Goal: Transaction & Acquisition: Purchase product/service

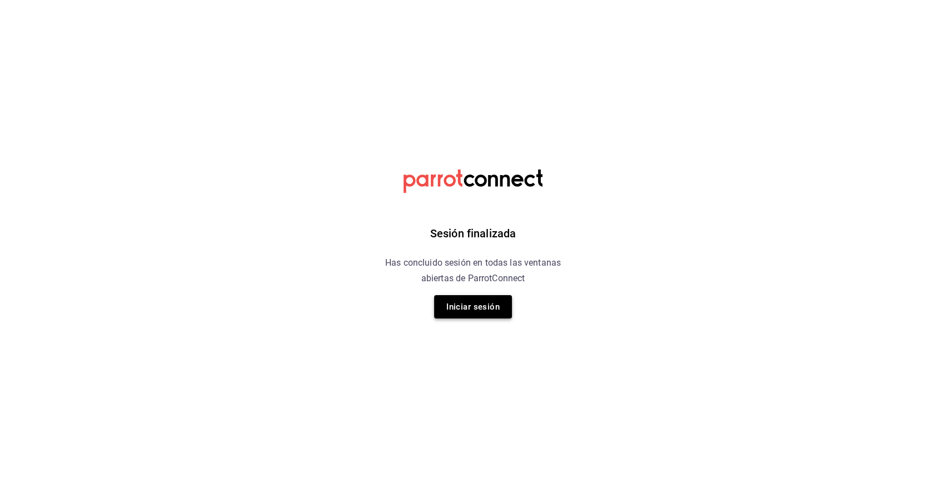
click at [477, 311] on button "Iniciar sesión" at bounding box center [473, 306] width 78 height 23
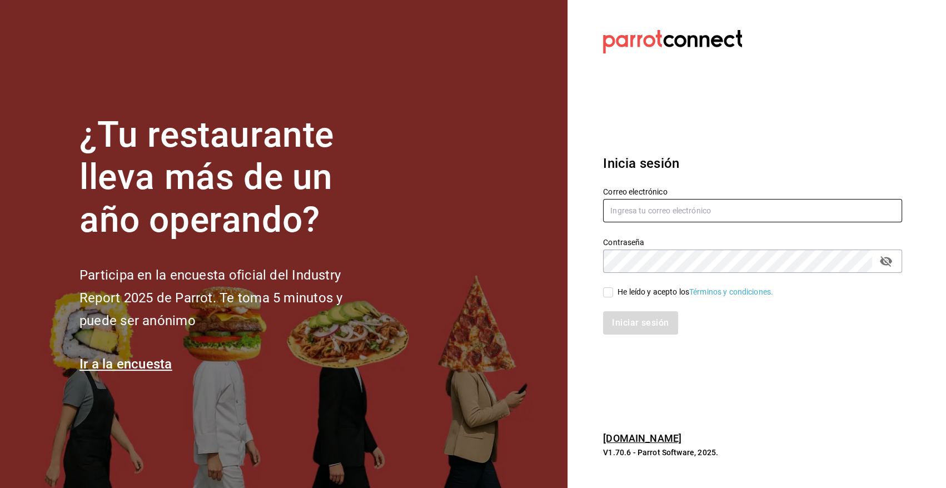
type input "angy.rpp@gmail.com"
click at [620, 214] on input "angy.rpp@gmail.com" at bounding box center [752, 210] width 299 height 23
click at [777, 372] on section "Datos incorrectos. Verifica que tu Correo o Contraseña estén bien escritos. Ini…" at bounding box center [747, 244] width 361 height 488
click at [612, 295] on input "He leído y acepto los Términos y condiciones." at bounding box center [608, 292] width 10 height 10
checkbox input "true"
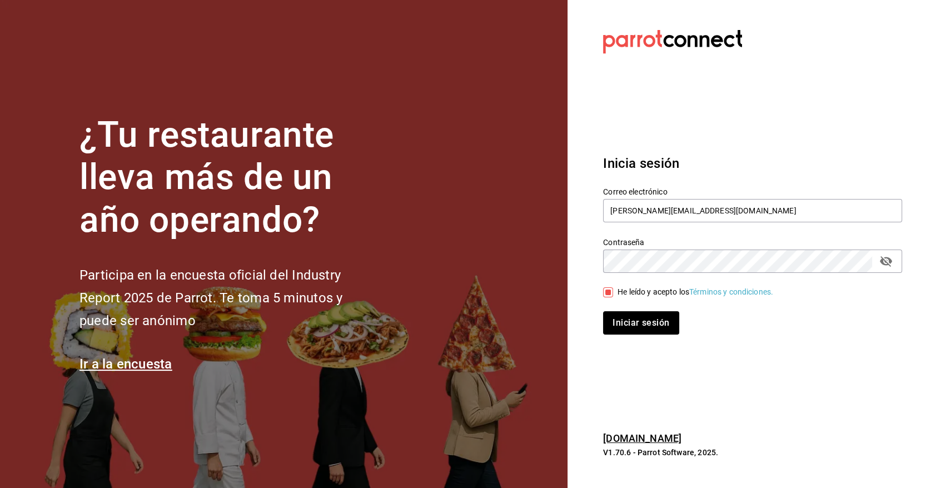
drag, startPoint x: 635, startPoint y: 330, endPoint x: 668, endPoint y: 343, distance: 35.2
click at [635, 331] on button "Iniciar sesión" at bounding box center [641, 322] width 76 height 23
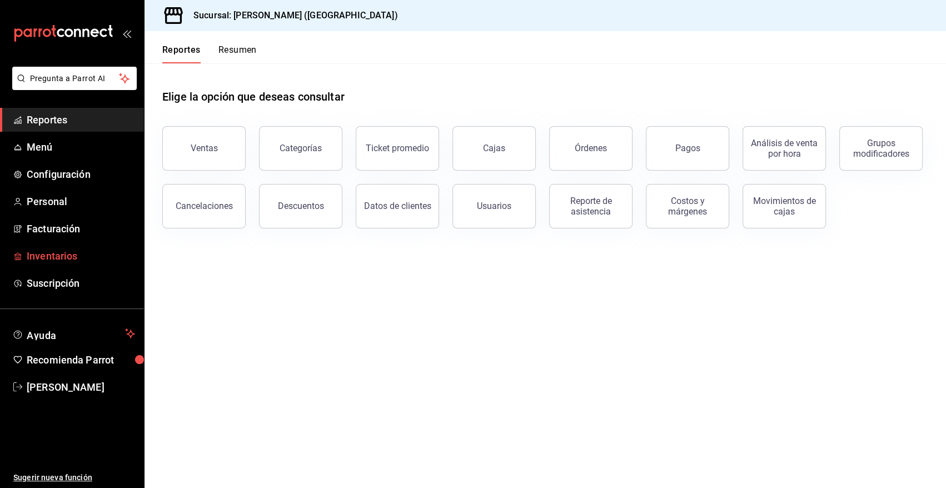
click at [39, 252] on span "Inventarios" at bounding box center [81, 255] width 108 height 15
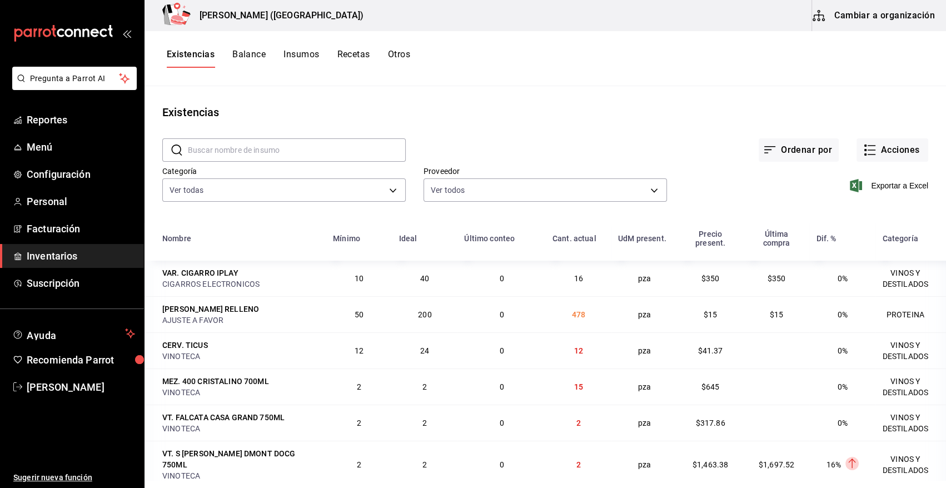
click at [255, 151] on input "text" at bounding box center [297, 150] width 218 height 22
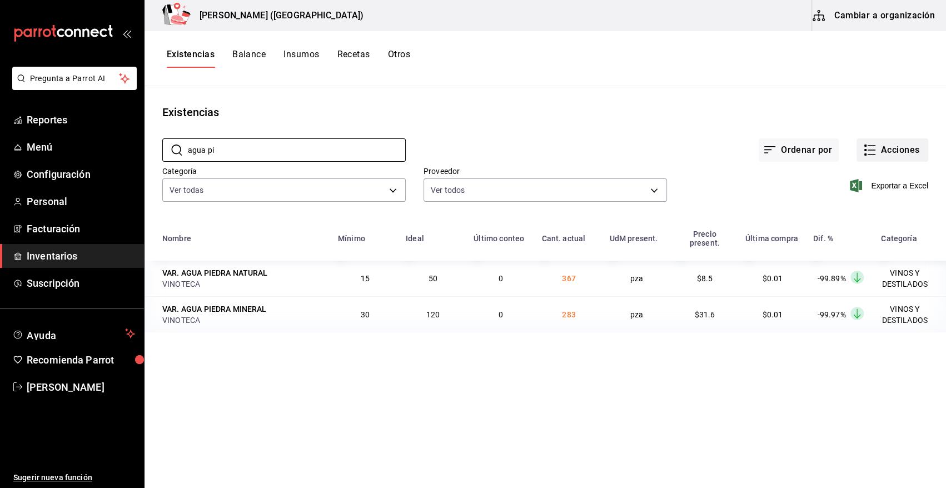
type input "agua pi"
click at [878, 153] on button "Acciones" at bounding box center [892, 149] width 72 height 23
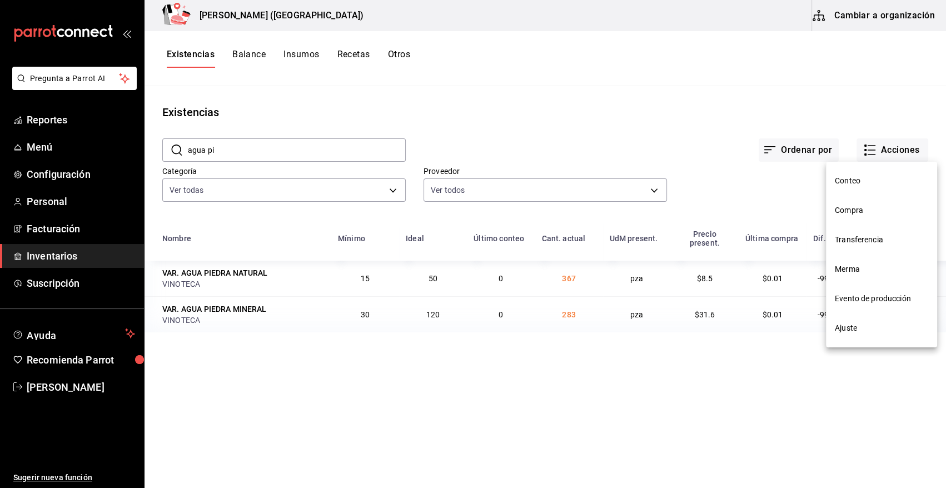
click at [856, 213] on span "Compra" at bounding box center [881, 210] width 93 height 12
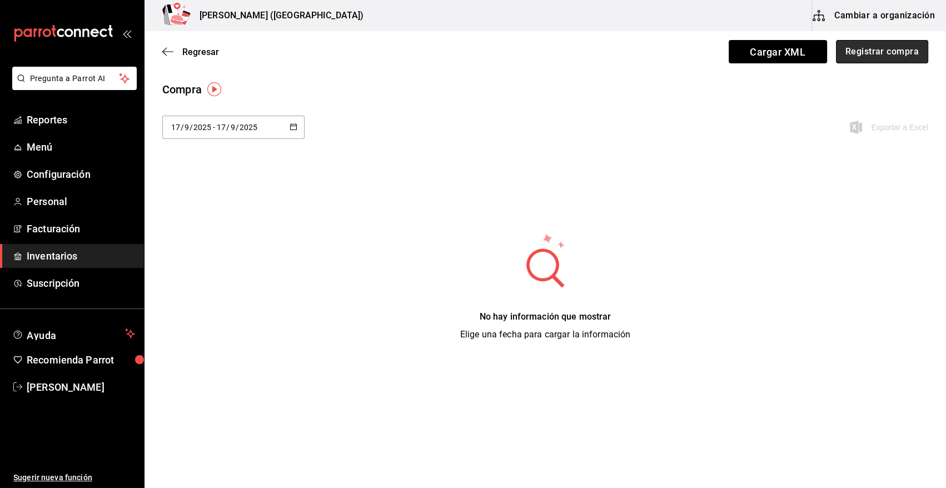
click at [857, 56] on button "Registrar compra" at bounding box center [882, 51] width 92 height 23
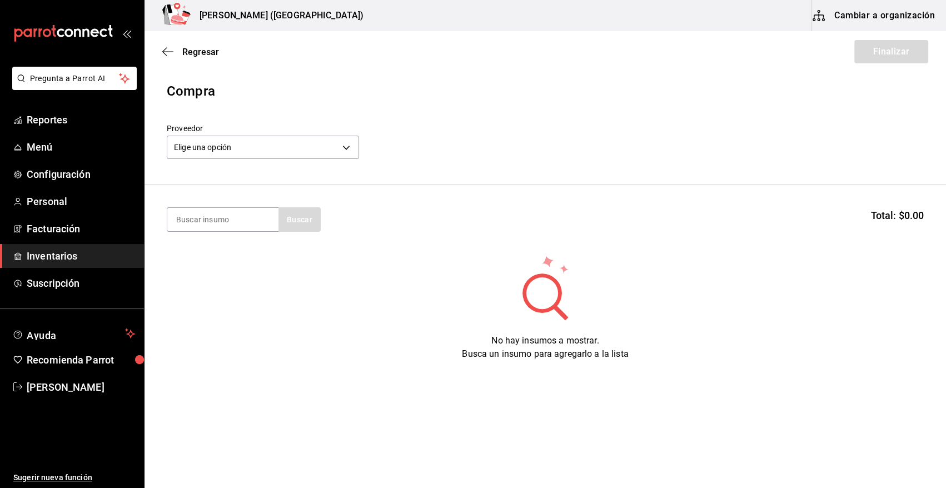
click at [233, 141] on body "Pregunta a Parrot AI Reportes Menú Configuración Personal Facturación Inventari…" at bounding box center [473, 212] width 946 height 425
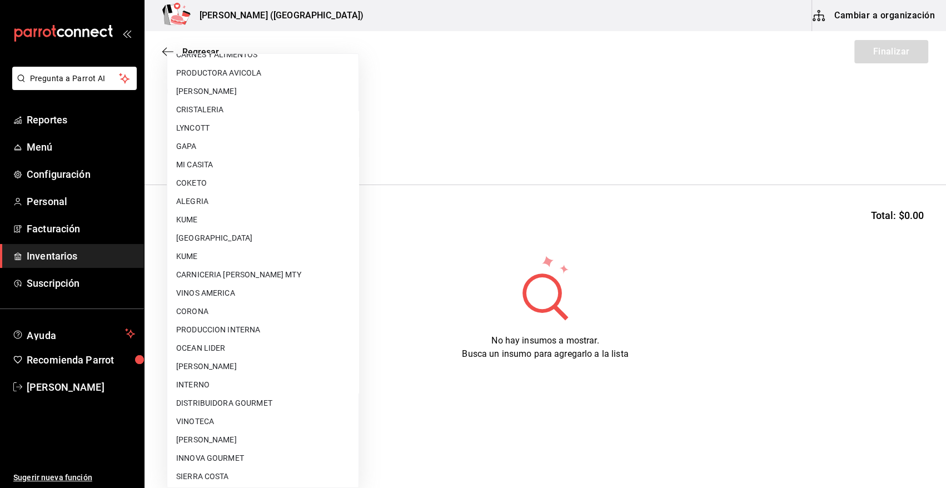
scroll to position [675, 0]
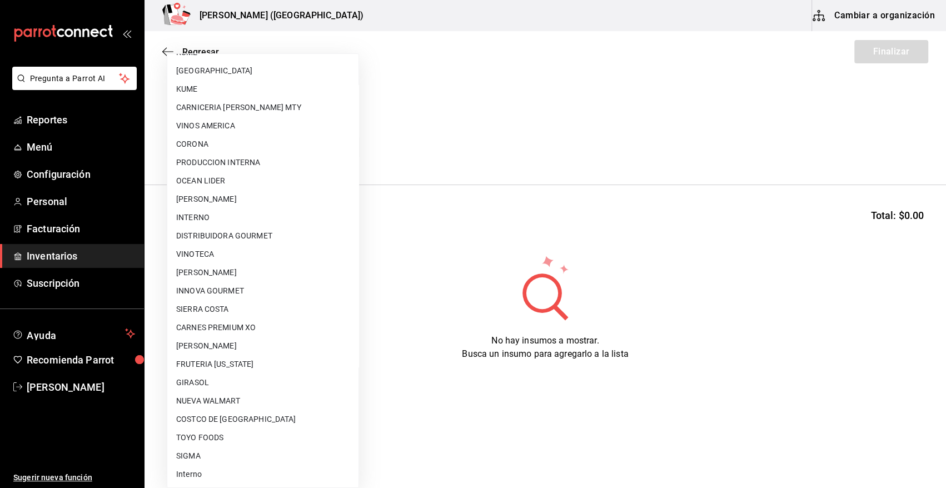
click at [204, 253] on li "VINOTECA" at bounding box center [262, 254] width 191 height 18
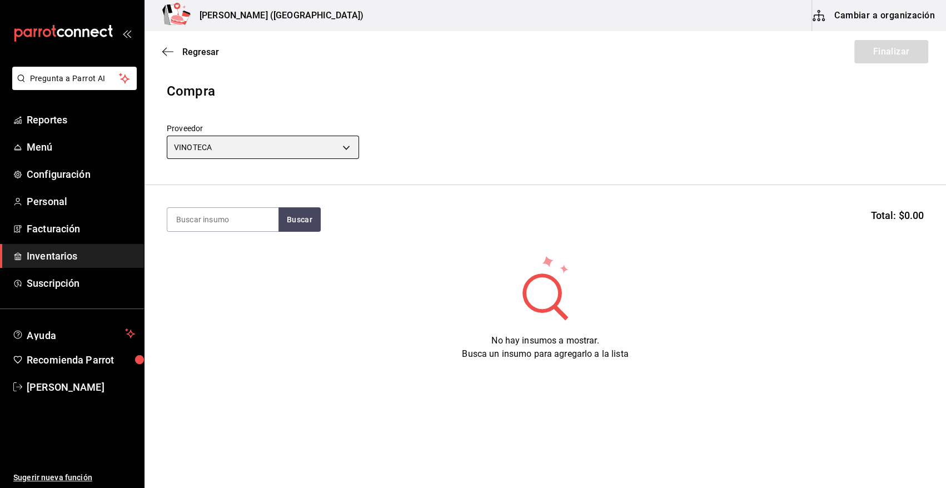
type input "bbec6e95-03ab-4cbc-bdec-5aafdfde0467"
click at [214, 217] on input at bounding box center [222, 219] width 111 height 23
type input "agua piedr"
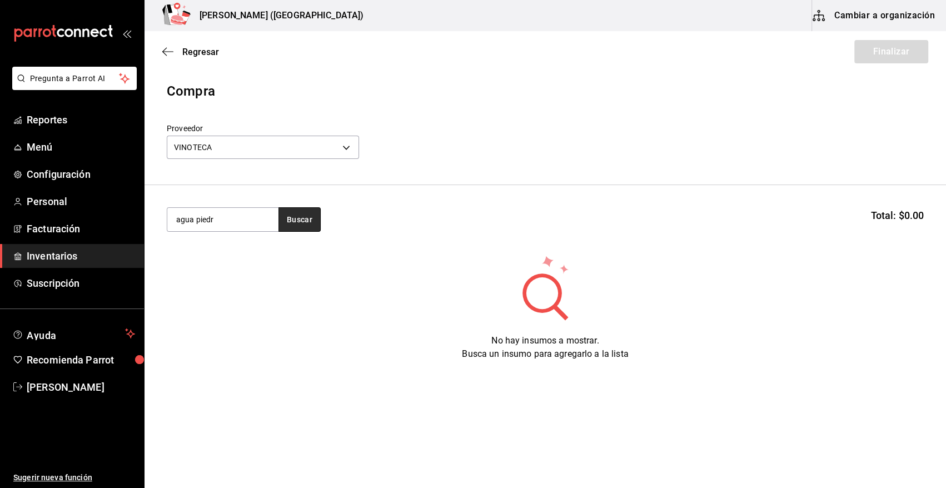
click at [315, 229] on button "Buscar" at bounding box center [299, 219] width 42 height 24
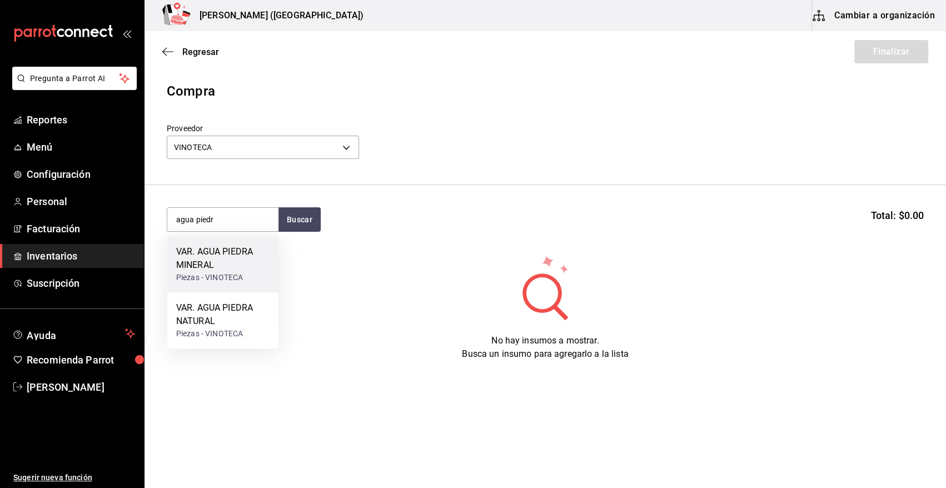
click at [194, 275] on div "Piezas - VINOTECA" at bounding box center [222, 278] width 93 height 12
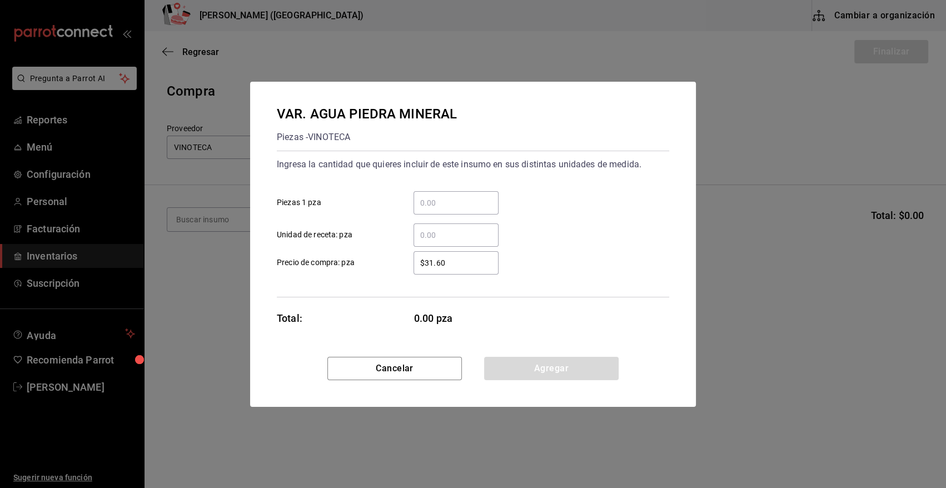
click at [450, 201] on input "​ Piezas 1 pza" at bounding box center [455, 202] width 85 height 13
type input "144"
drag, startPoint x: 470, startPoint y: 268, endPoint x: 337, endPoint y: 281, distance: 132.9
click at [337, 281] on div "Ingresa la cantidad que quieres incluir de este insumo en sus distintas unidade…" at bounding box center [473, 224] width 392 height 147
type input "$40.71"
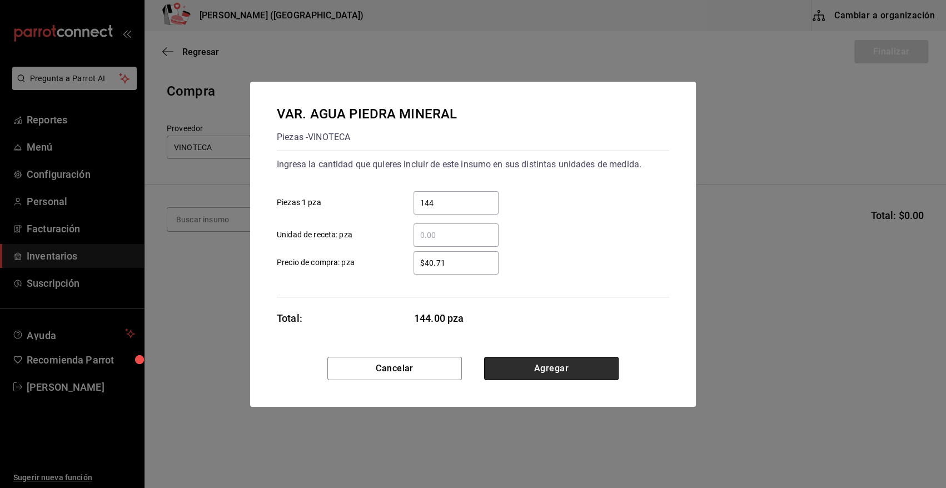
click at [554, 372] on button "Agregar" at bounding box center [551, 368] width 134 height 23
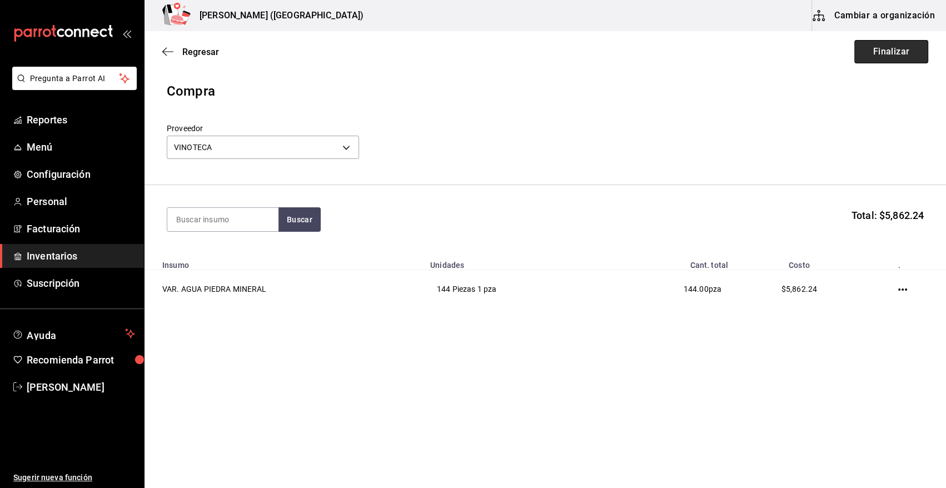
click at [909, 52] on button "Finalizar" at bounding box center [891, 51] width 74 height 23
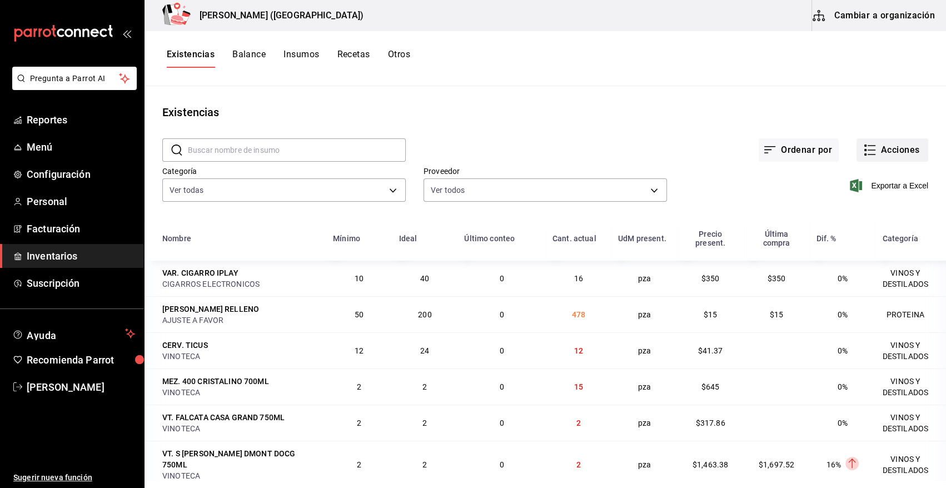
click at [888, 156] on button "Acciones" at bounding box center [892, 149] width 72 height 23
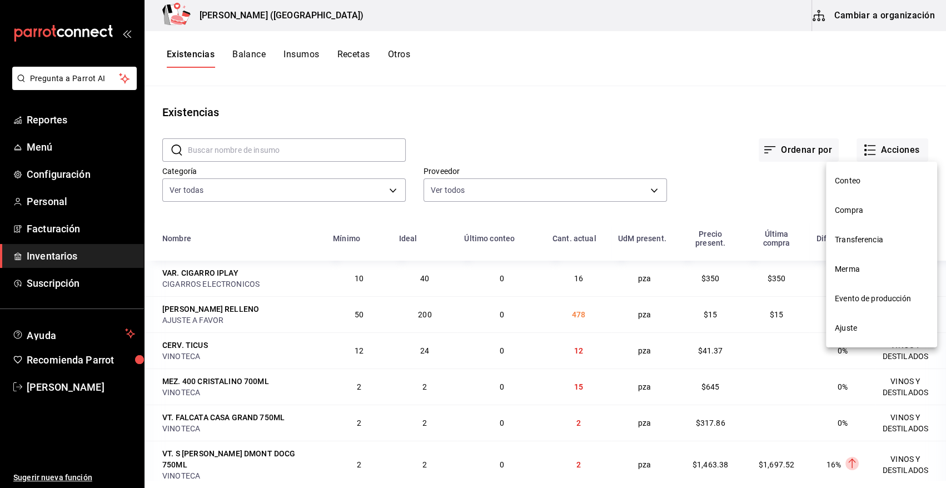
click at [855, 214] on span "Compra" at bounding box center [881, 210] width 93 height 12
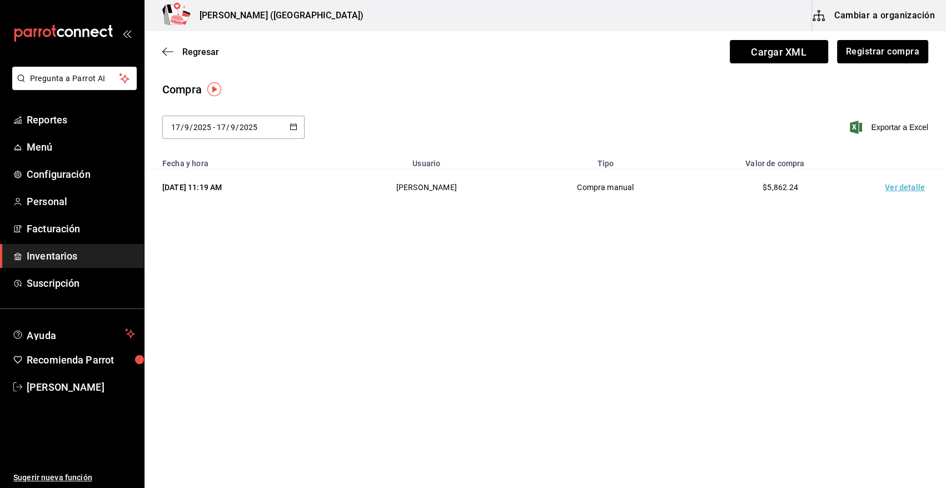
click at [898, 183] on td "Ver detalle" at bounding box center [907, 187] width 78 height 38
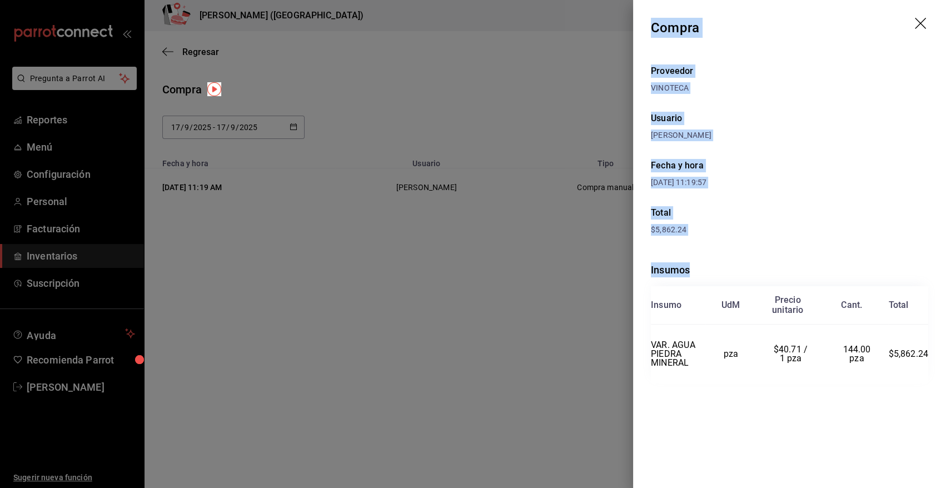
drag, startPoint x: 652, startPoint y: 27, endPoint x: 907, endPoint y: 400, distance: 451.7
click at [907, 400] on div "Compra Proveedor VINOTECA Usuario [PERSON_NAME] Fecha y hora [DATE] 11:19:57 To…" at bounding box center [789, 244] width 313 height 488
copy div "Compra Proveedor VINOTECA Usuario [PERSON_NAME] Fecha y hora [DATE] 11:19:57 To…"
